Goal: Transaction & Acquisition: Book appointment/travel/reservation

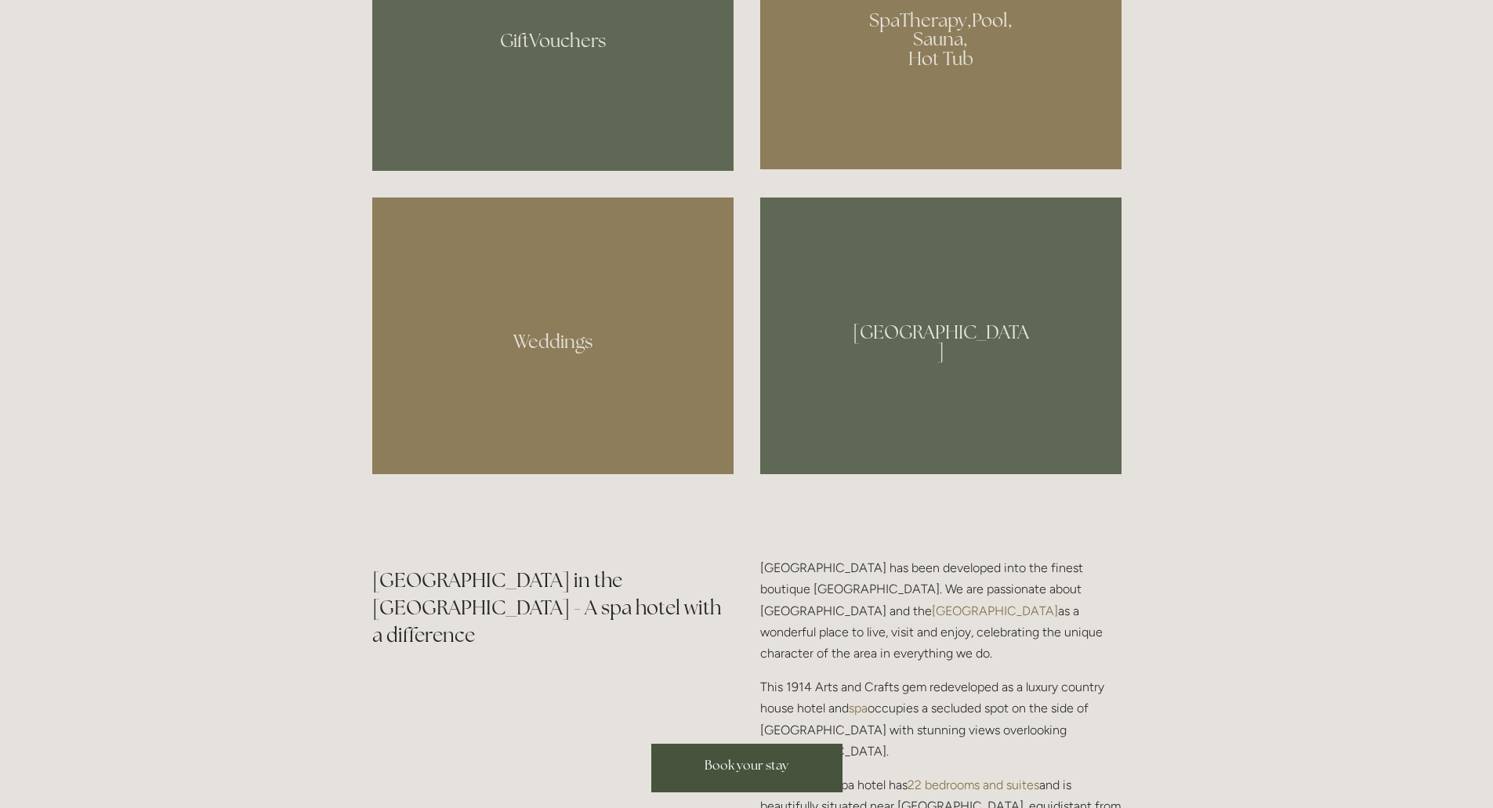
scroll to position [1803, 0]
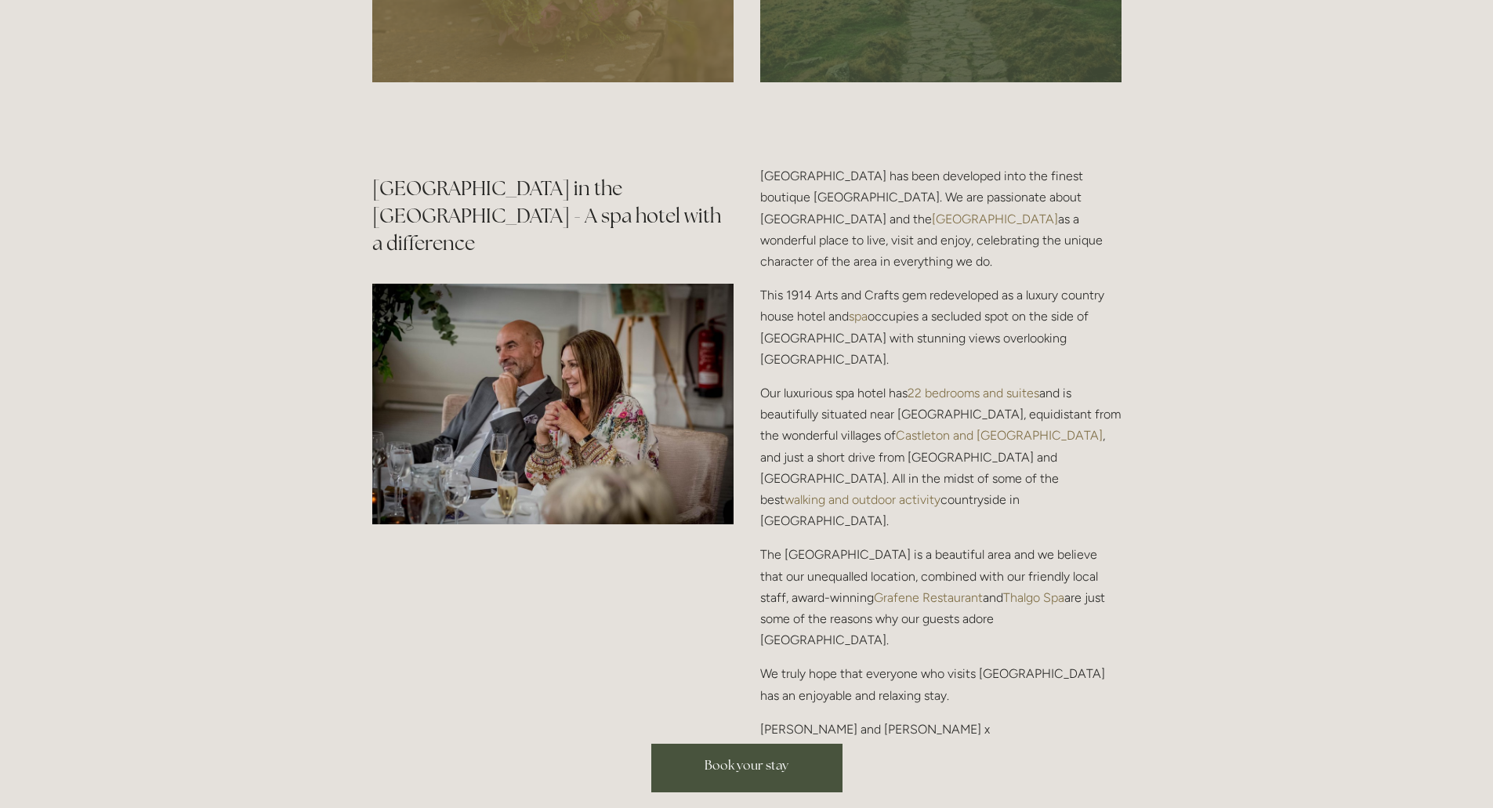
click at [713, 759] on span "Book your stay" at bounding box center [747, 765] width 84 height 16
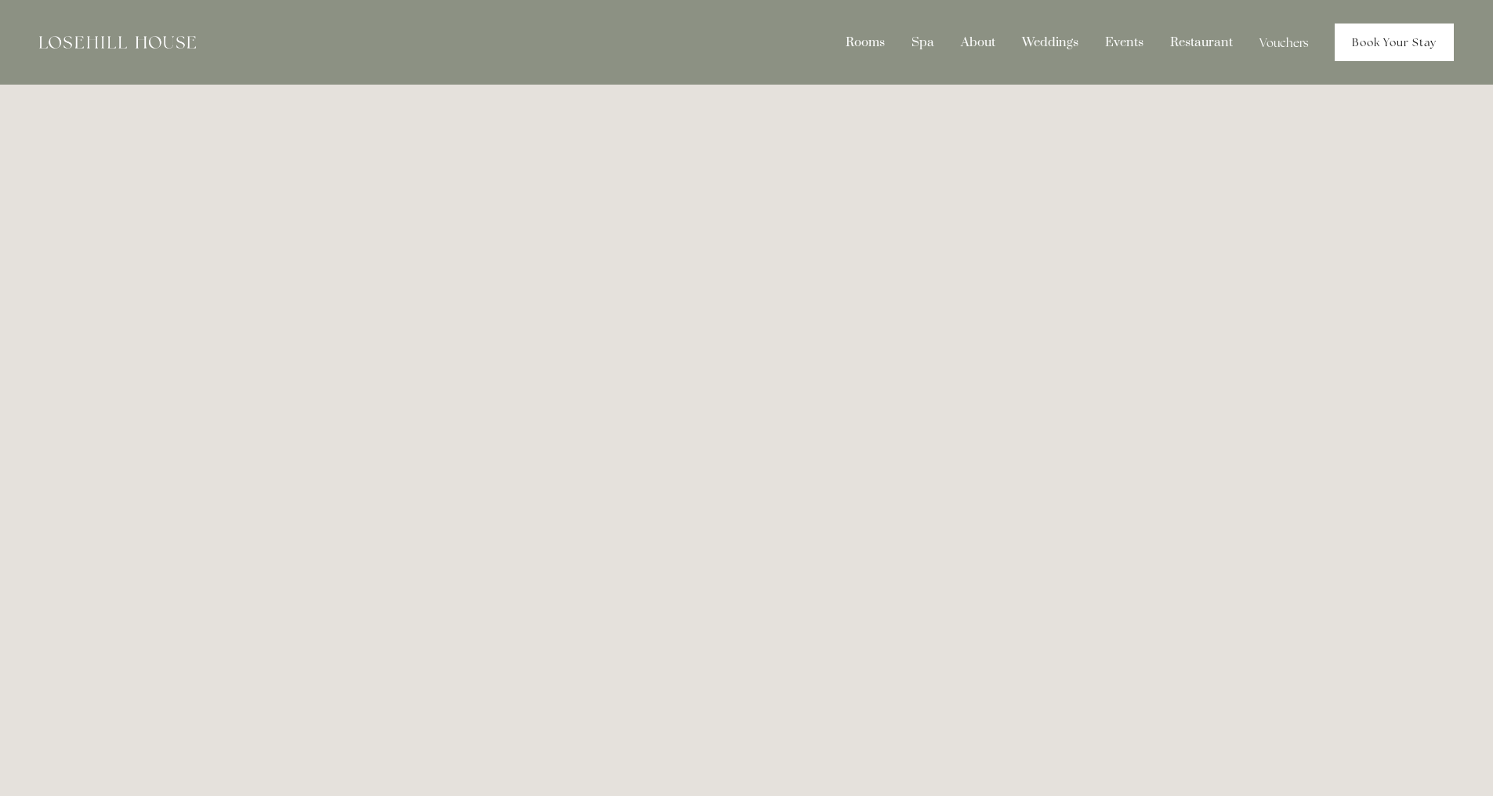
click at [1414, 45] on link "Book Your Stay" at bounding box center [1394, 43] width 119 height 38
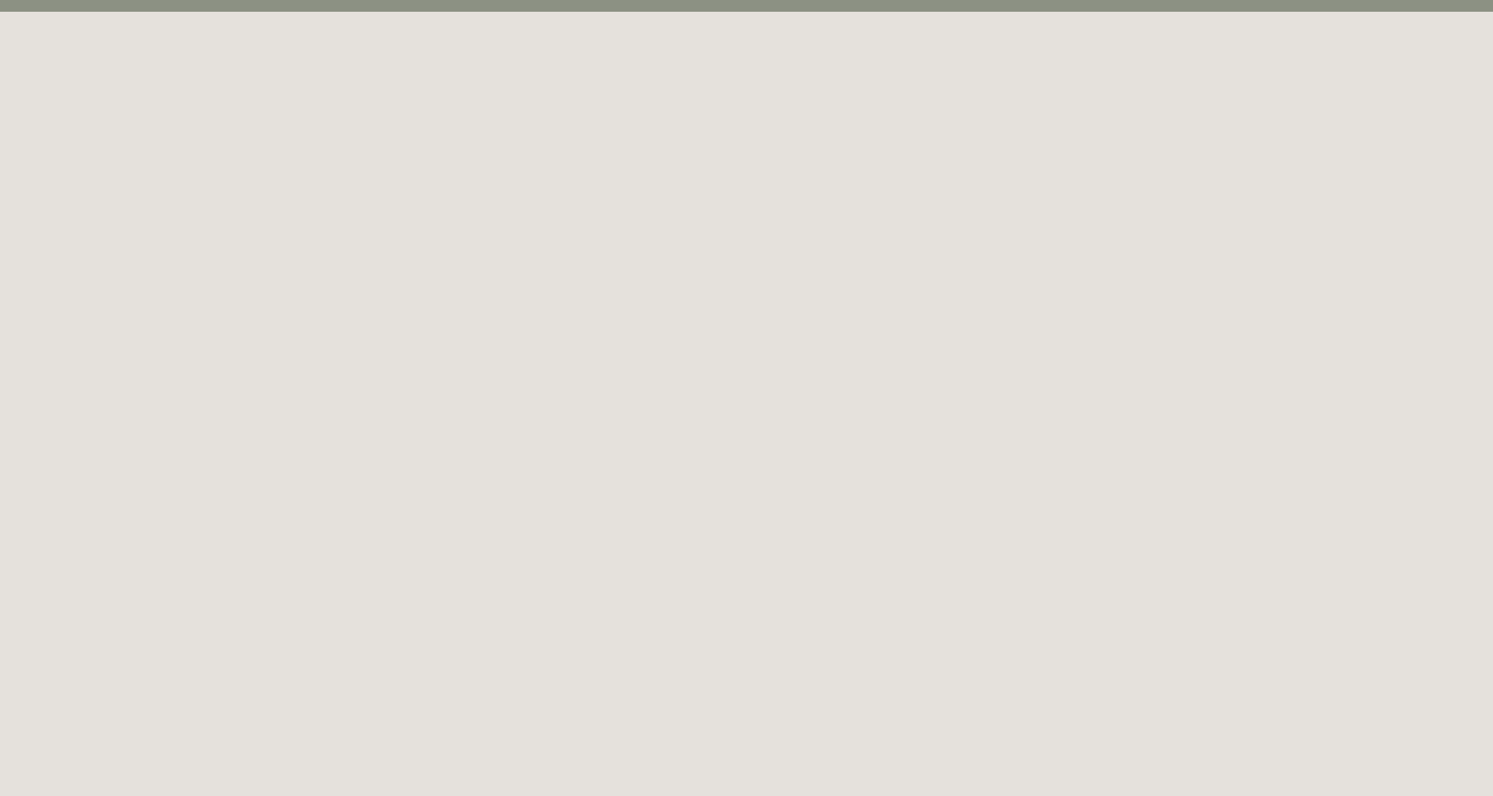
scroll to position [85, 0]
